Goal: Information Seeking & Learning: Learn about a topic

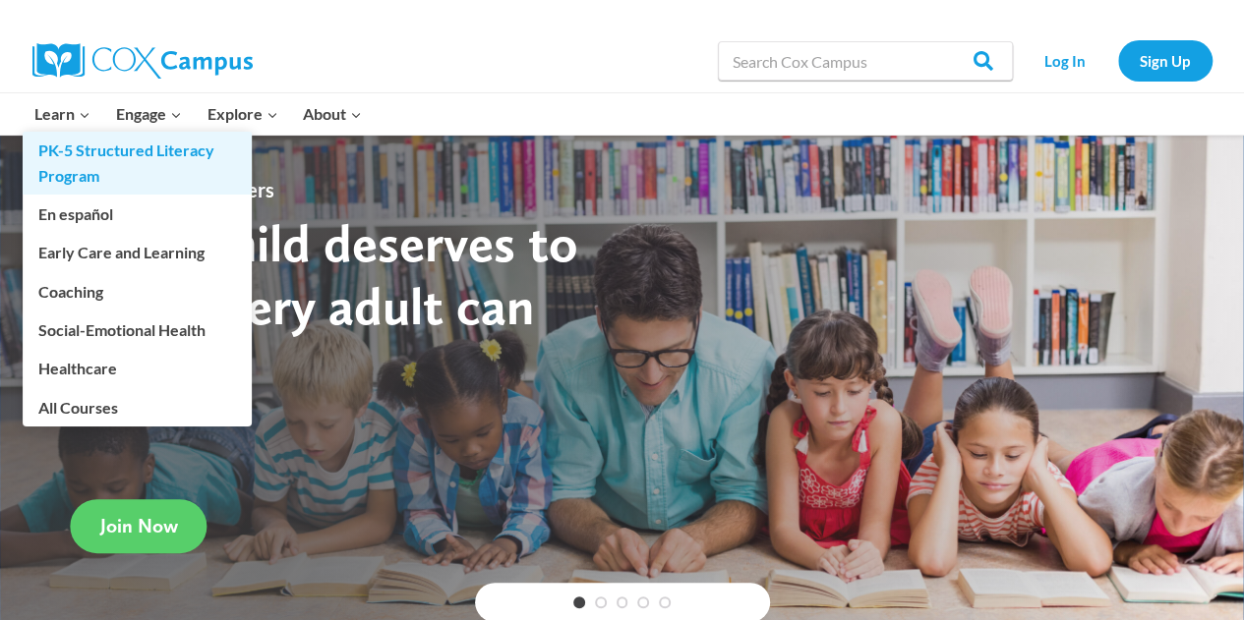
click at [84, 144] on link "PK-5 Structured Literacy Program" at bounding box center [137, 163] width 229 height 63
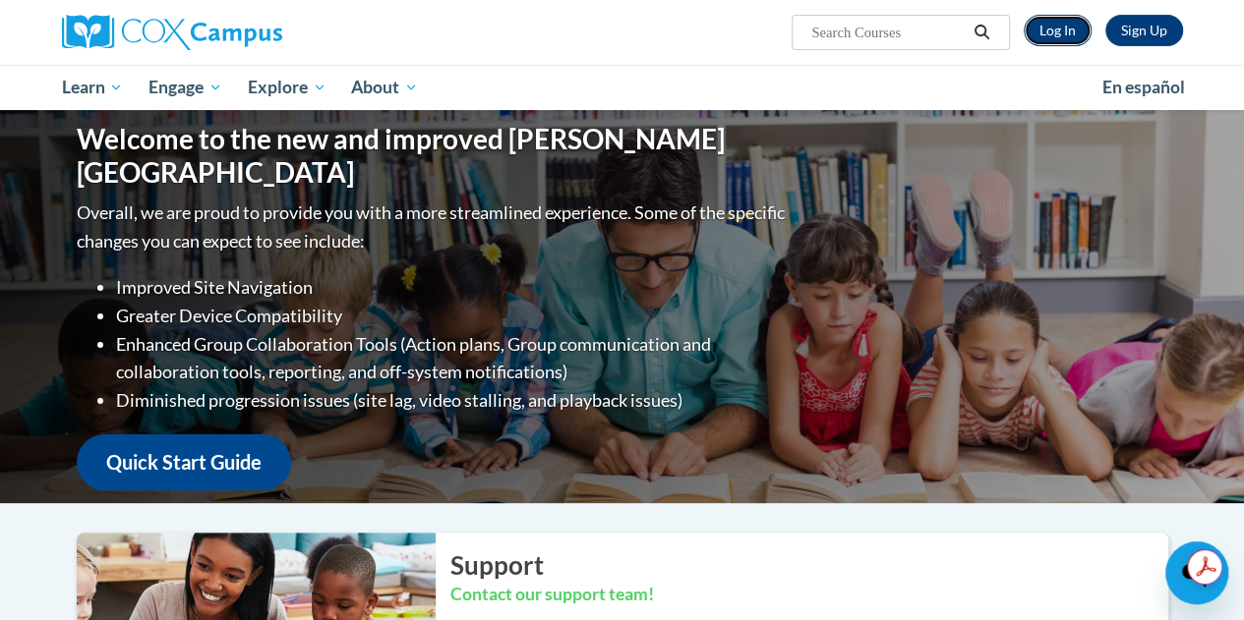
click at [1071, 27] on link "Log In" at bounding box center [1058, 30] width 68 height 31
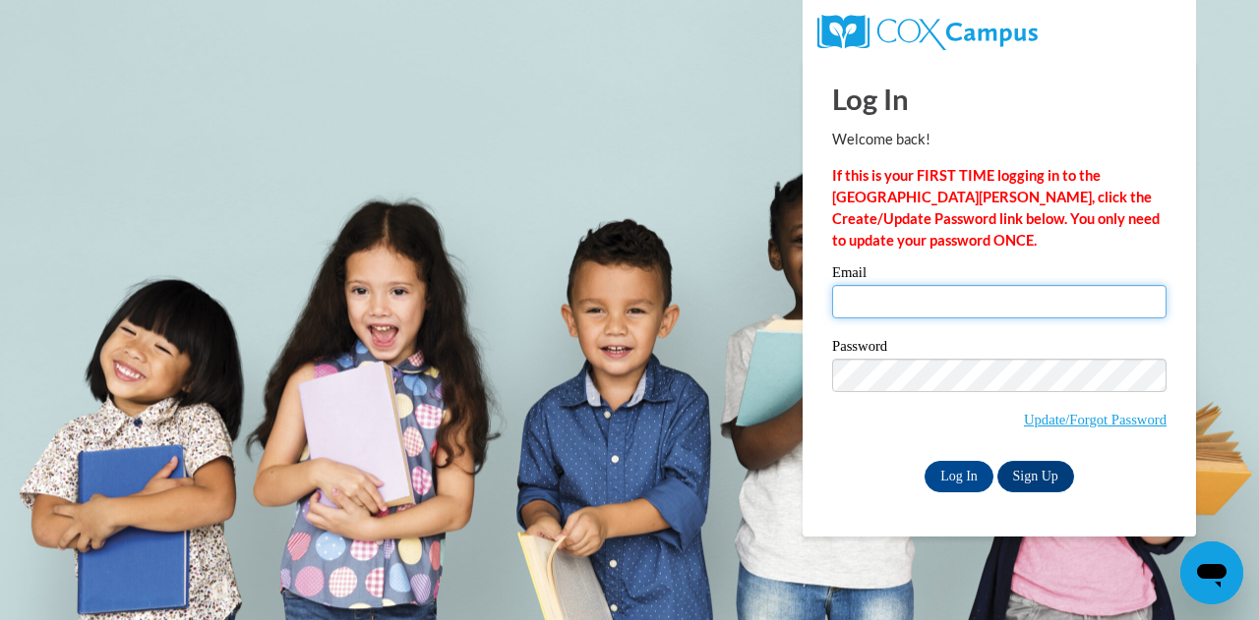
type input "deana.snowden@decal.ga.gov"
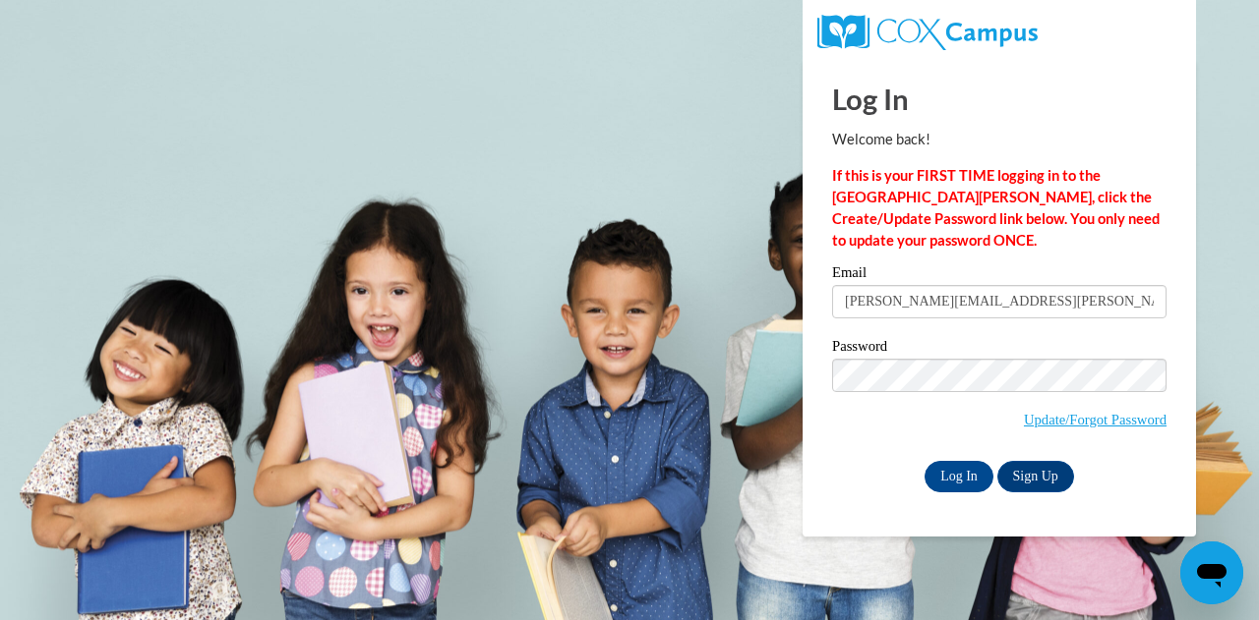
click at [948, 304] on input "deana.snowden@decal.ga.gov" at bounding box center [999, 301] width 334 height 33
click at [969, 479] on input "Log In" at bounding box center [958, 476] width 69 height 31
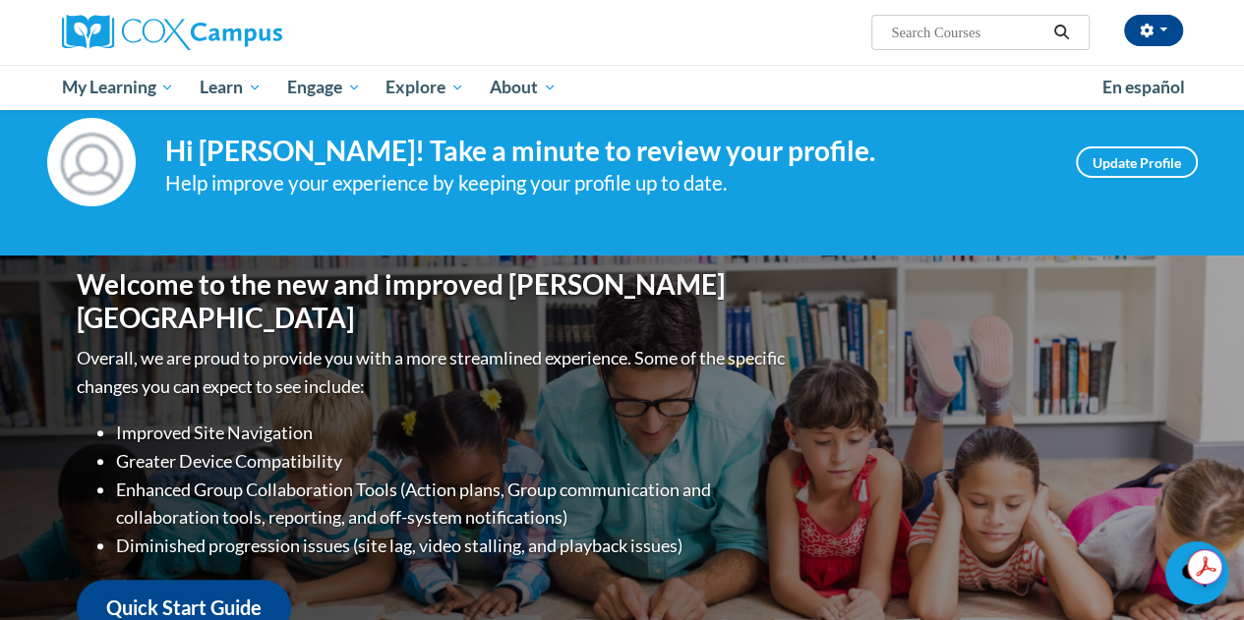
scroll to position [39, 0]
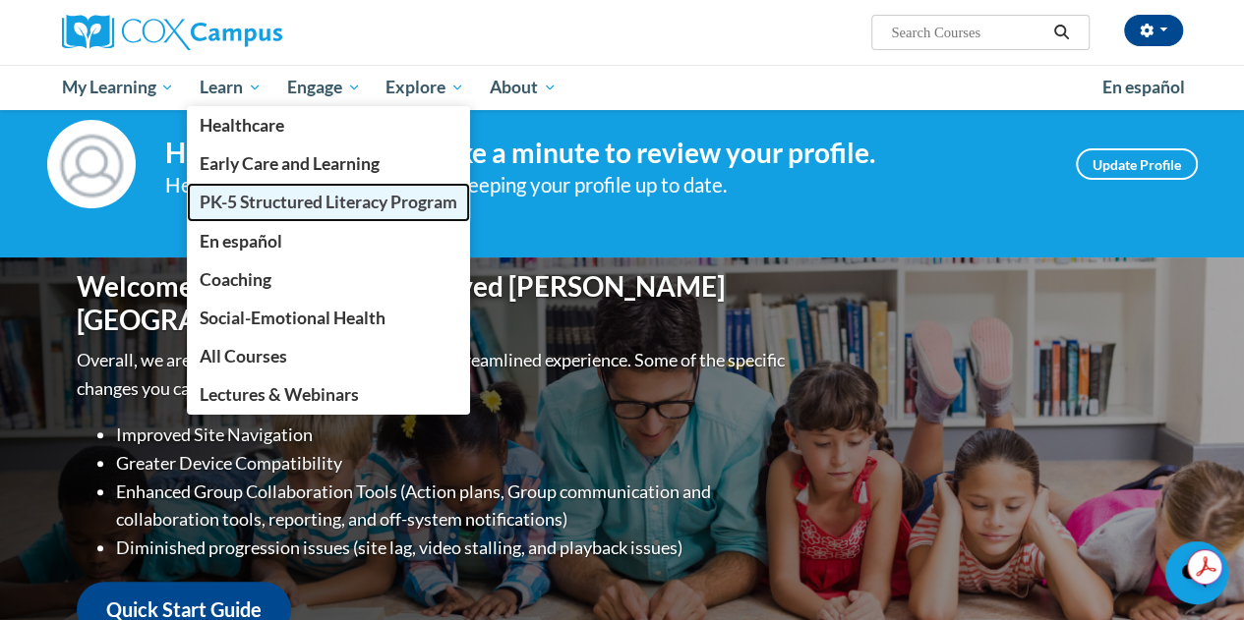
click at [250, 202] on span "PK-5 Structured Literacy Program" at bounding box center [329, 202] width 258 height 21
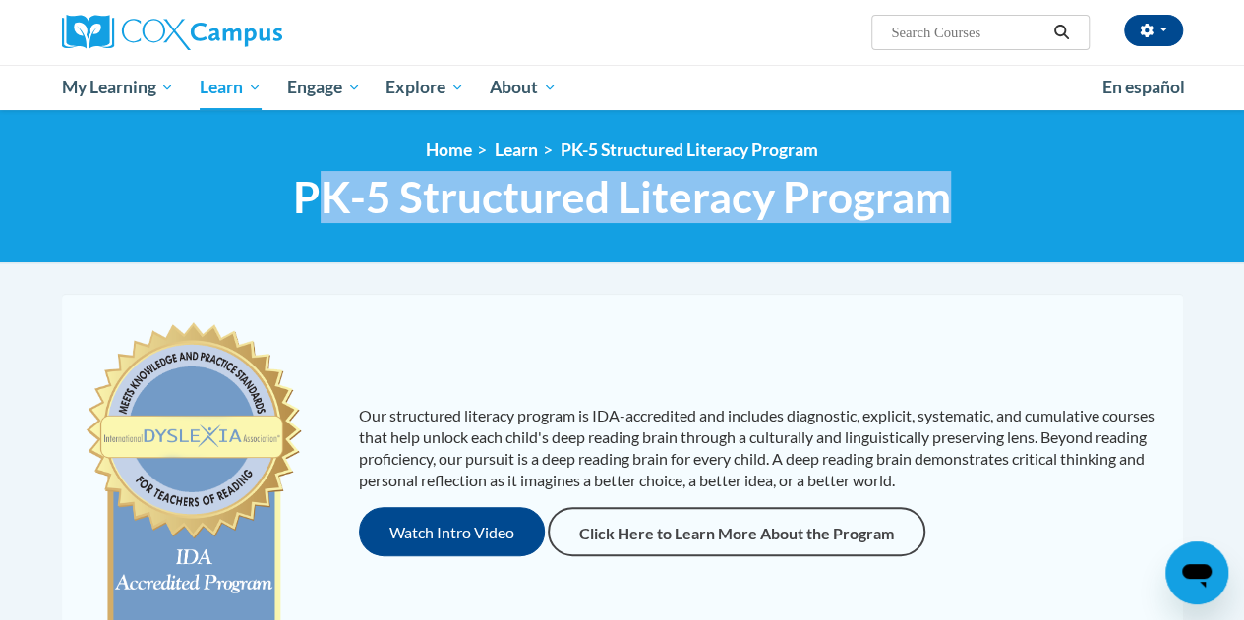
drag, startPoint x: 953, startPoint y: 206, endPoint x: 319, endPoint y: 227, distance: 634.6
click at [319, 227] on div "<en>Home</en><fr>Accueil</fr><de>Zuhause</de><it>Casa</it><es>Casa</es><pt>Casa…" at bounding box center [622, 186] width 1150 height 93
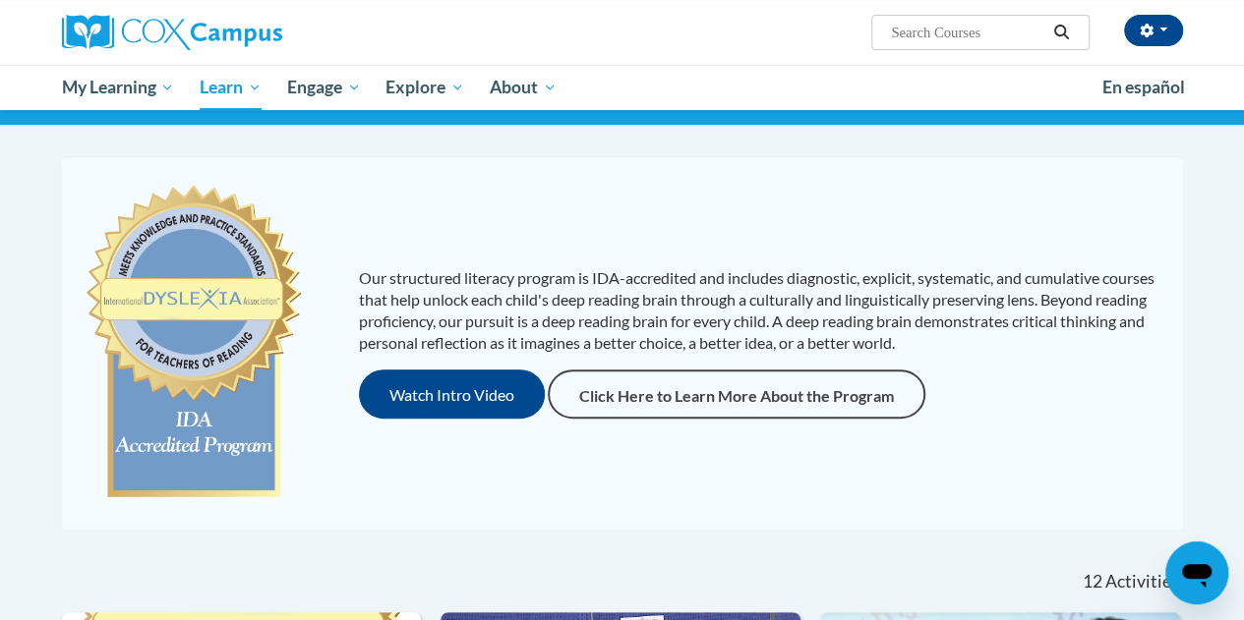
scroll to position [139, 0]
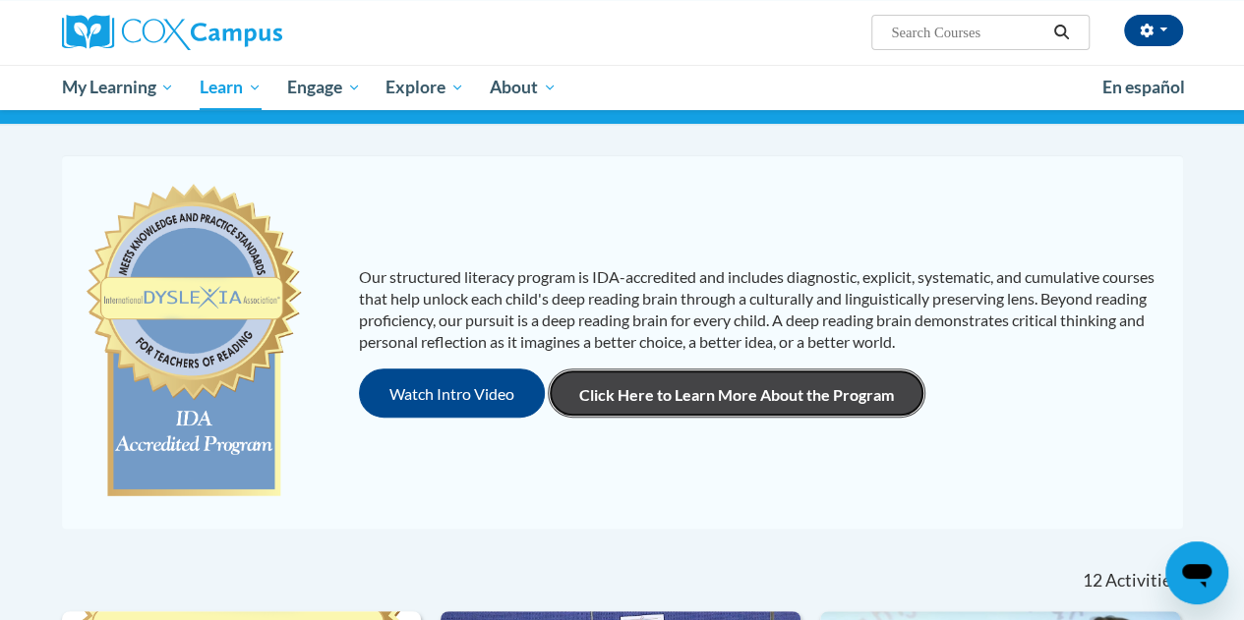
click at [798, 406] on link "Click Here to Learn More About the Program" at bounding box center [737, 393] width 378 height 49
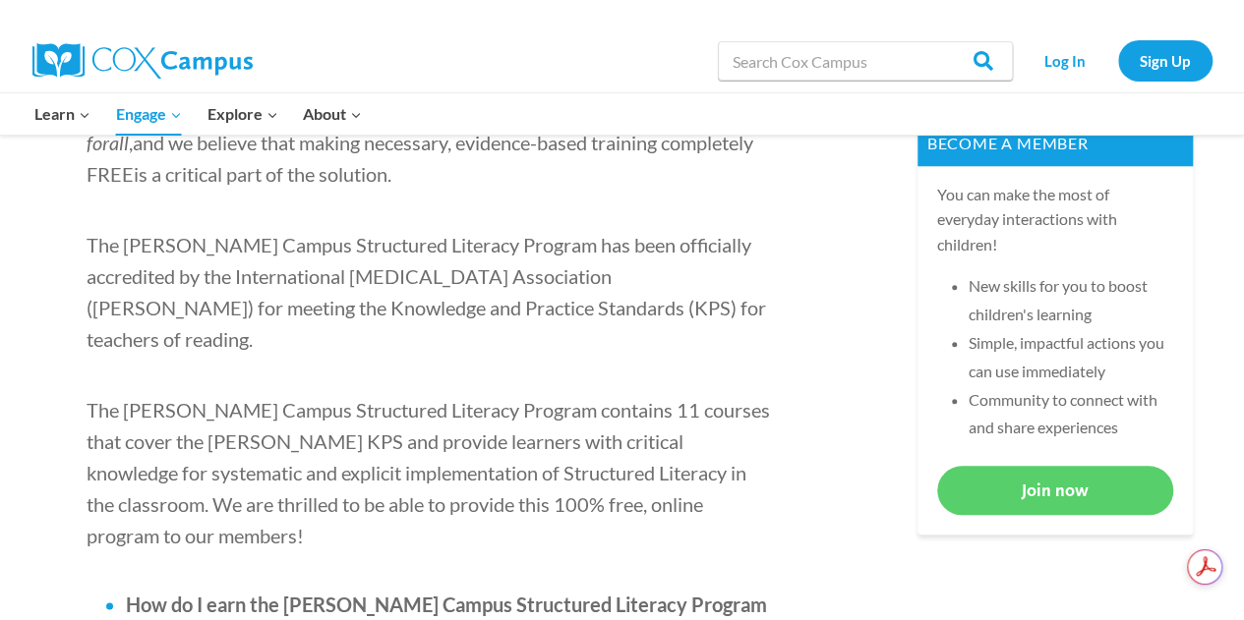
scroll to position [855, 0]
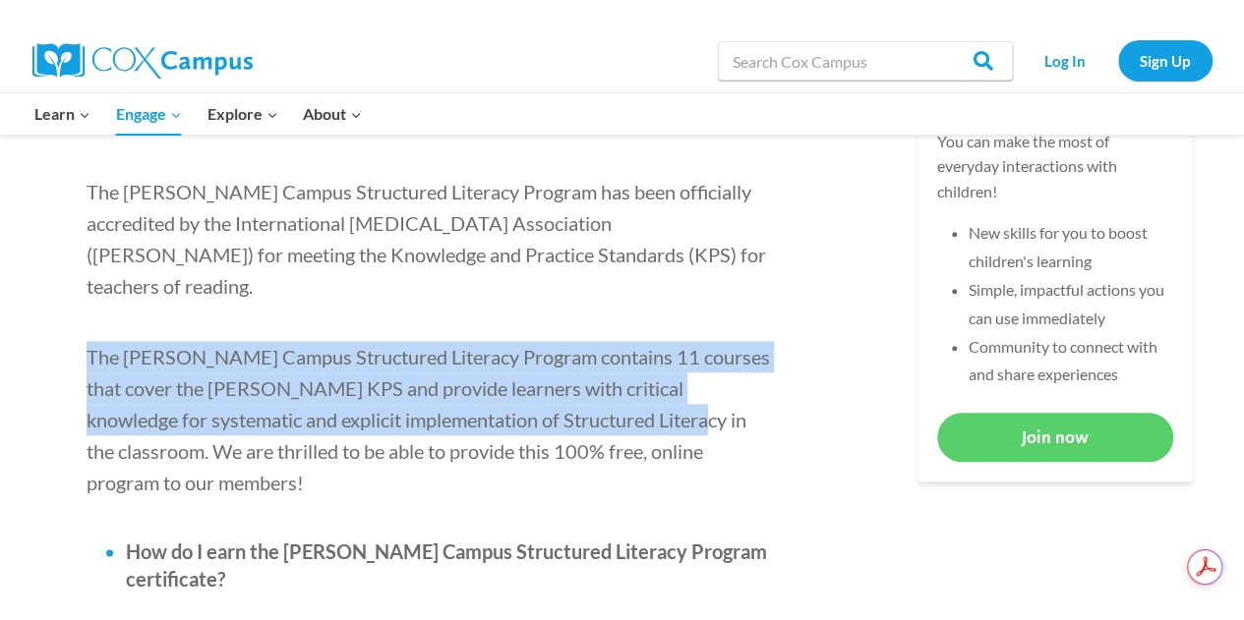
drag, startPoint x: 627, startPoint y: 383, endPoint x: 83, endPoint y: 329, distance: 547.4
click at [127, 345] on span "The [PERSON_NAME] Campus Structured Literacy Program contains 11 courses that c…" at bounding box center [428, 419] width 683 height 149
copy span "The [PERSON_NAME] Campus Structured Literacy Program contains 11 courses that c…"
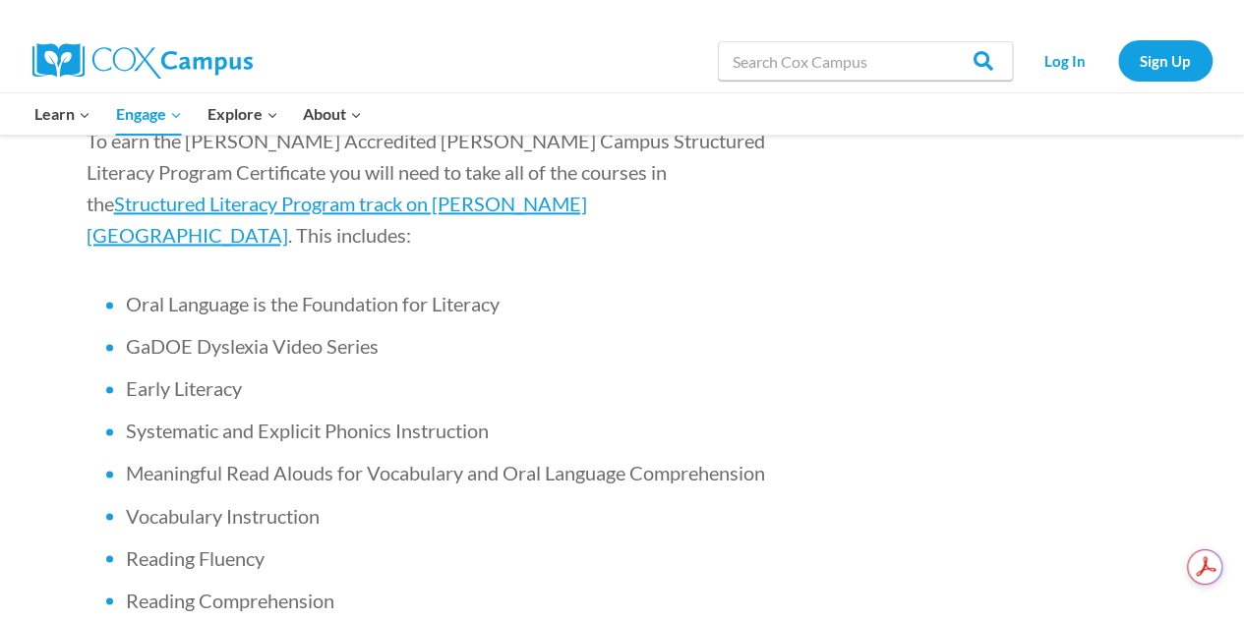
scroll to position [1364, 0]
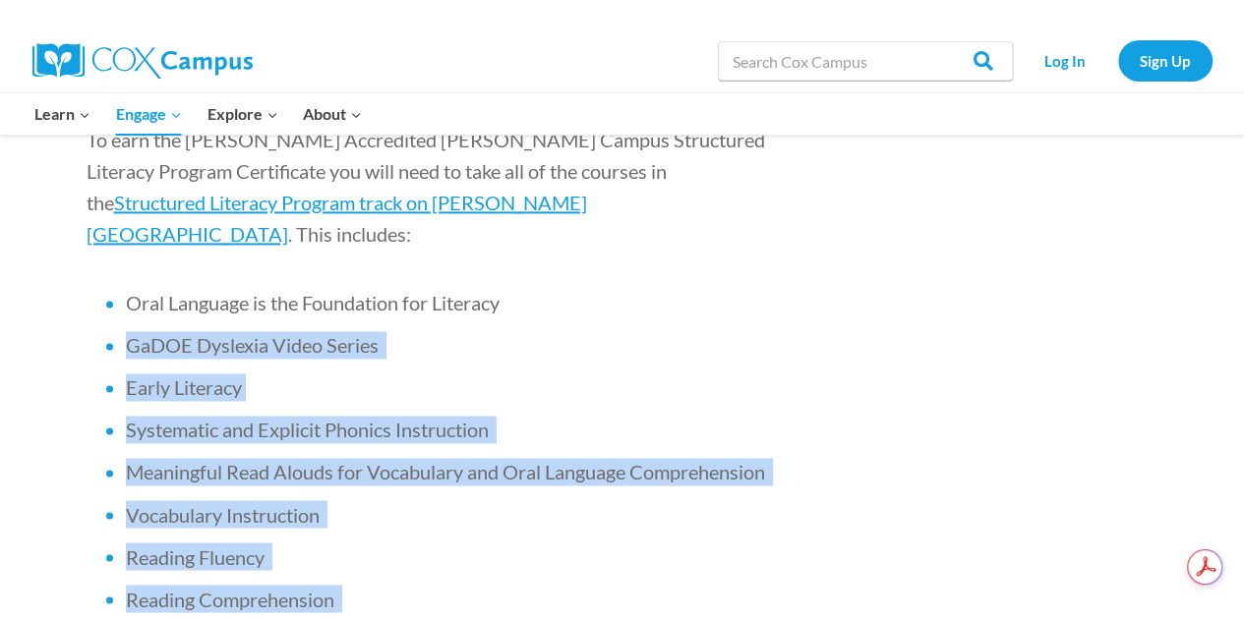
drag, startPoint x: 362, startPoint y: 606, endPoint x: 127, endPoint y: 198, distance: 470.9
click at [127, 289] on ul "Oral Language is the Foundation for Literacy GaDOE [MEDICAL_DATA] Video Series …" at bounding box center [431, 514] width 688 height 450
click at [394, 501] on li "Vocabulary Instruction" at bounding box center [450, 515] width 649 height 28
drag, startPoint x: 359, startPoint y: 605, endPoint x: 167, endPoint y: 216, distance: 433.2
click at [167, 289] on ul "Oral Language is the Foundation for Literacy GaDOE [MEDICAL_DATA] Video Series …" at bounding box center [431, 514] width 688 height 450
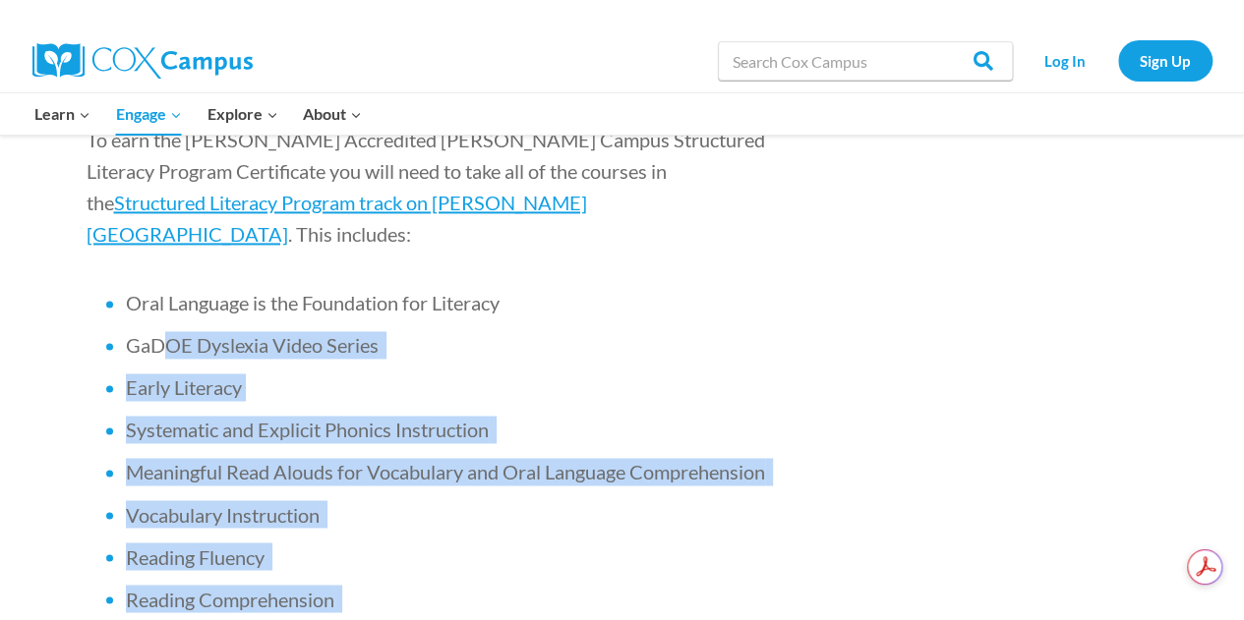
click at [411, 497] on ul "Oral Language is the Foundation for Literacy GaDOE [MEDICAL_DATA] Video Series …" at bounding box center [431, 514] width 688 height 450
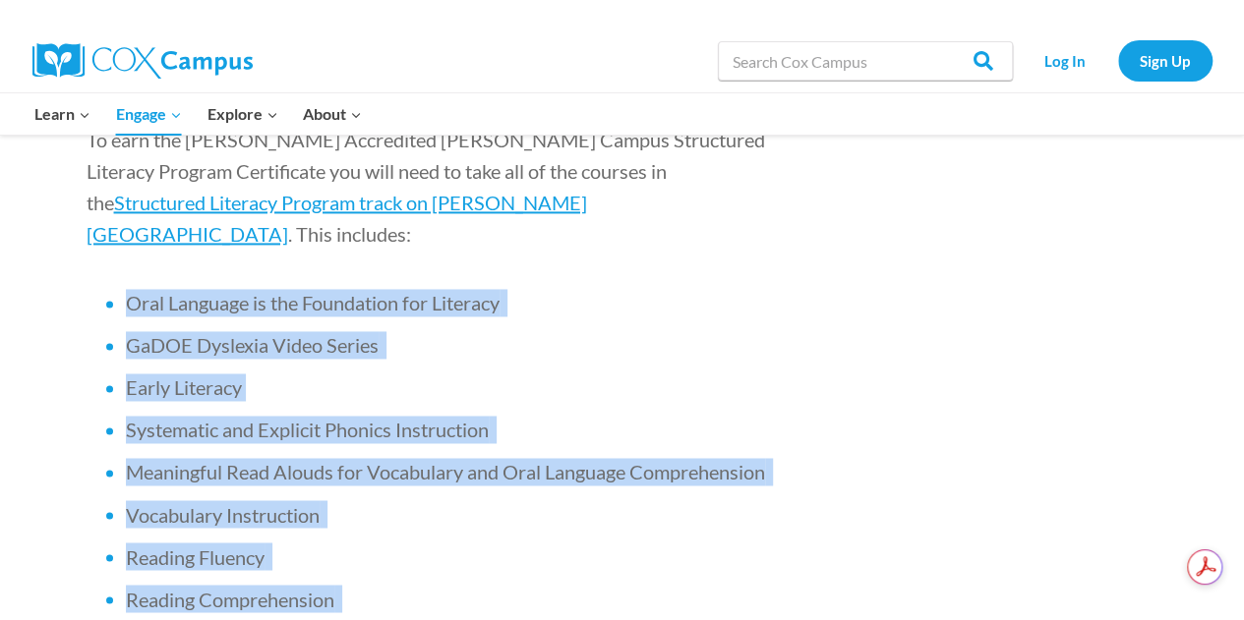
drag, startPoint x: 358, startPoint y: 598, endPoint x: 120, endPoint y: 184, distance: 477.5
click at [120, 289] on ul "Oral Language is the Foundation for Literacy GaDOE [MEDICAL_DATA] Video Series …" at bounding box center [431, 514] width 688 height 450
copy ul "Oral Language is the Foundation for Literacy GaDOE [MEDICAL_DATA] Video Series …"
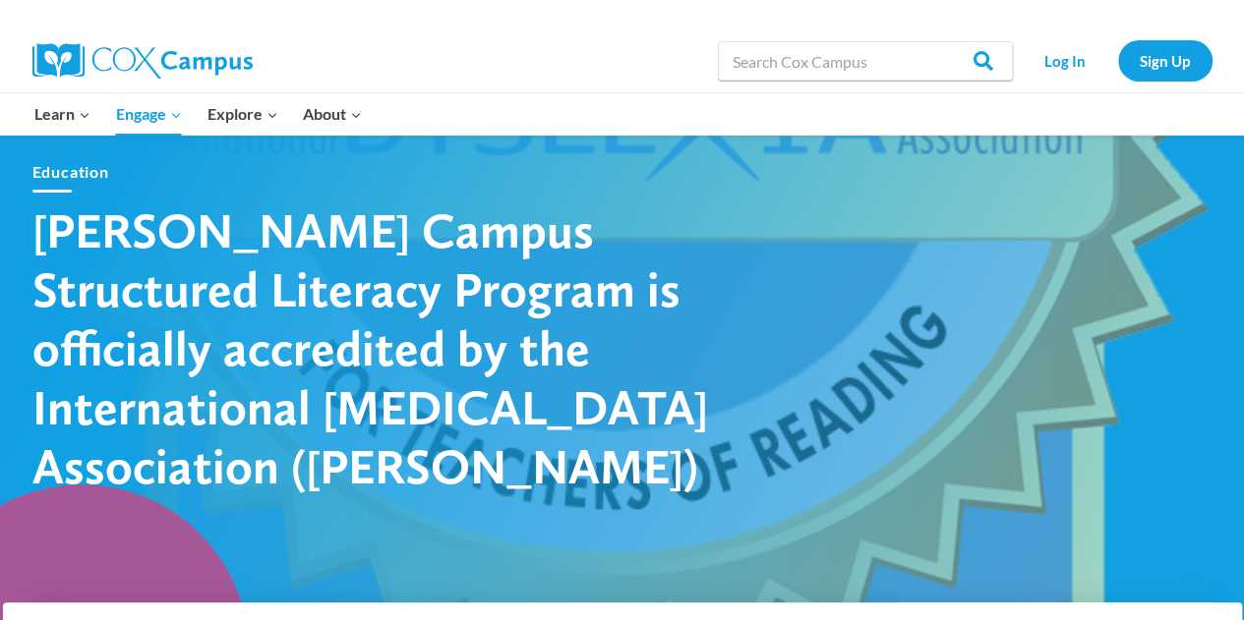
scroll to position [80, 0]
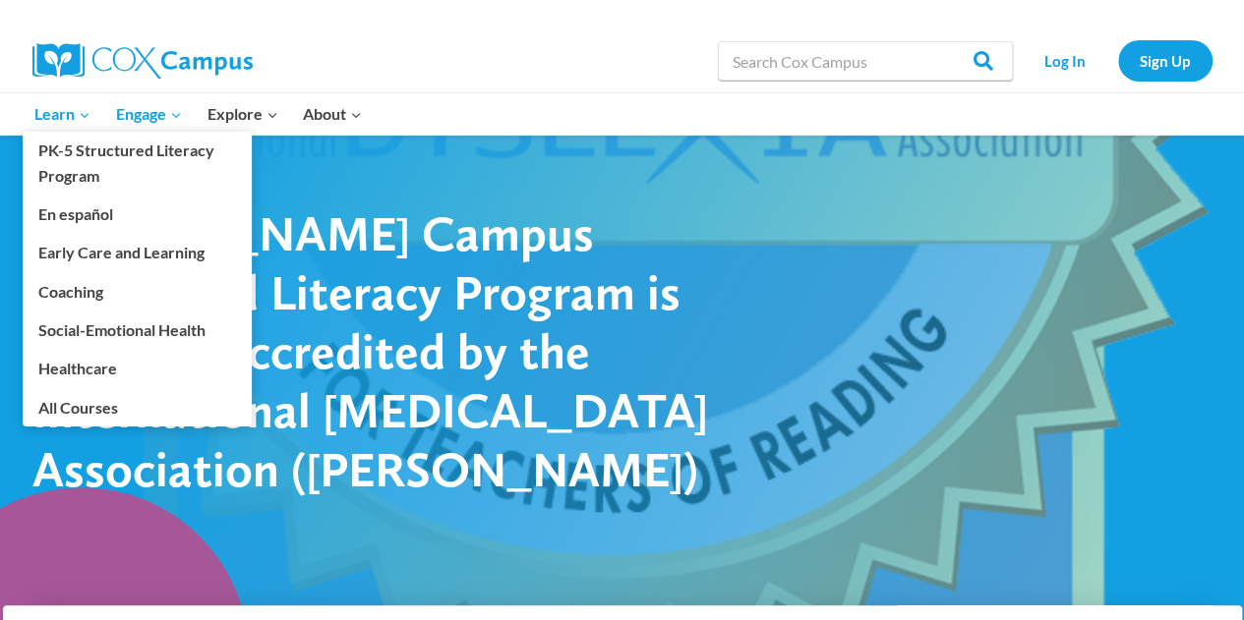
drag, startPoint x: 195, startPoint y: 174, endPoint x: 76, endPoint y: 109, distance: 135.5
click at [76, 109] on span "Learn Expand" at bounding box center [62, 114] width 56 height 26
